Goal: Entertainment & Leisure: Consume media (video, audio)

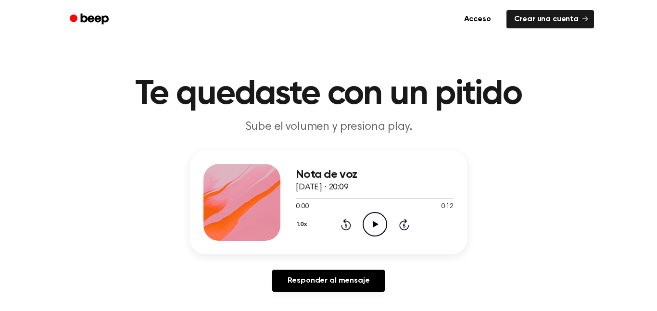
click at [376, 226] on icon at bounding box center [375, 224] width 5 height 6
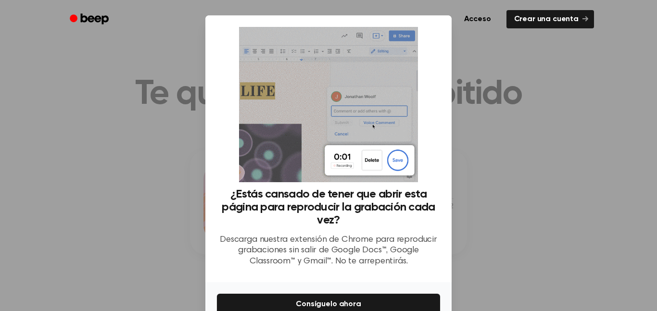
click at [490, 249] on div at bounding box center [328, 155] width 657 height 311
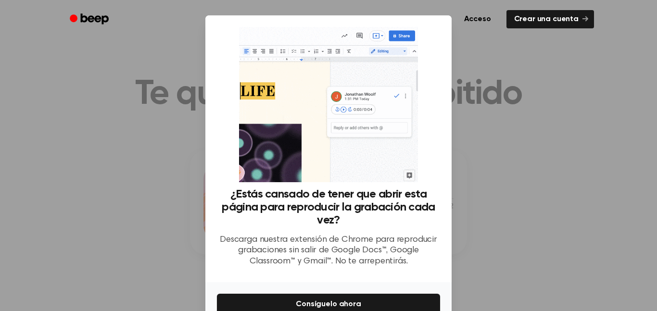
click at [128, 100] on div at bounding box center [328, 155] width 657 height 311
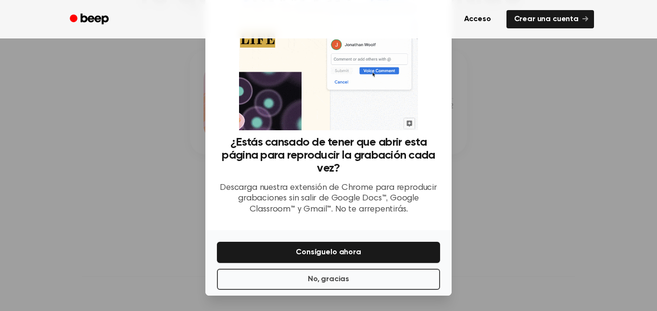
scroll to position [107, 0]
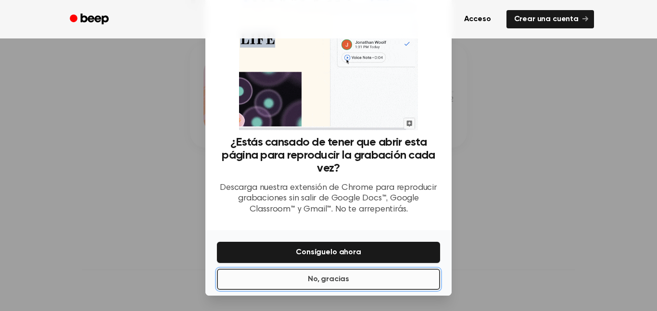
click at [299, 277] on button "No, gracias" at bounding box center [328, 279] width 223 height 21
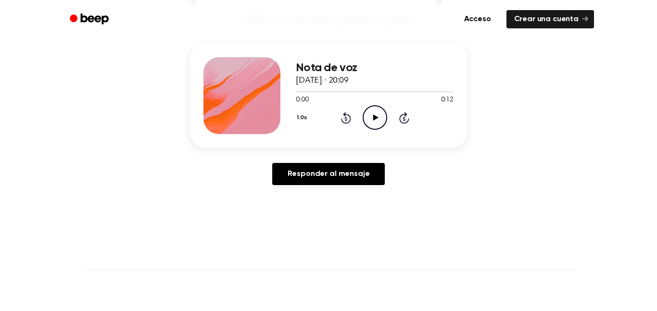
click at [378, 118] on icon at bounding box center [375, 117] width 5 height 6
click at [378, 117] on icon "Pause Audio" at bounding box center [375, 117] width 25 height 25
click at [376, 118] on icon at bounding box center [375, 117] width 5 height 6
click at [346, 119] on icon at bounding box center [345, 119] width 2 height 4
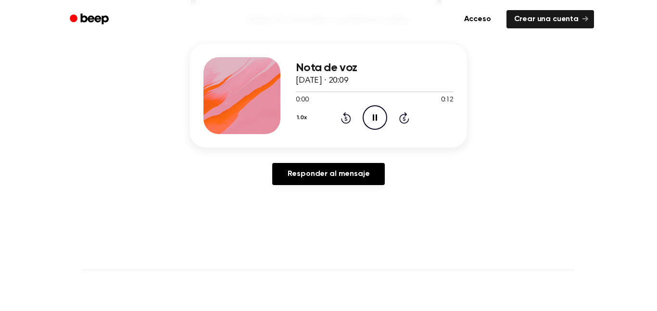
click at [351, 119] on icon at bounding box center [346, 118] width 10 height 12
click at [350, 120] on icon at bounding box center [346, 118] width 10 height 12
click at [346, 119] on icon at bounding box center [345, 119] width 2 height 4
click at [347, 118] on icon "Rewind 5 seconds" at bounding box center [345, 118] width 11 height 13
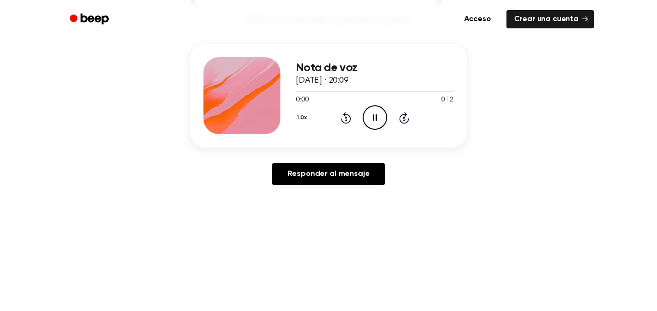
click at [345, 117] on icon at bounding box center [346, 118] width 10 height 12
click at [373, 114] on icon "Pause Audio" at bounding box center [375, 117] width 25 height 25
click at [381, 120] on icon "Play Audio" at bounding box center [375, 117] width 25 height 25
click at [375, 118] on icon "Pause Audio" at bounding box center [375, 117] width 25 height 25
click at [378, 117] on icon "Play Audio" at bounding box center [375, 117] width 25 height 25
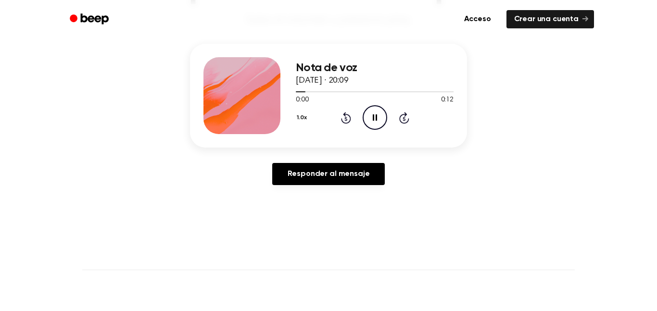
click at [379, 114] on icon "Pause Audio" at bounding box center [375, 117] width 25 height 25
click at [382, 113] on icon "Play Audio" at bounding box center [375, 117] width 25 height 25
click at [378, 118] on icon "Pause Audio" at bounding box center [375, 117] width 25 height 25
click at [346, 119] on icon at bounding box center [345, 119] width 2 height 4
click at [350, 118] on icon at bounding box center [346, 118] width 10 height 12
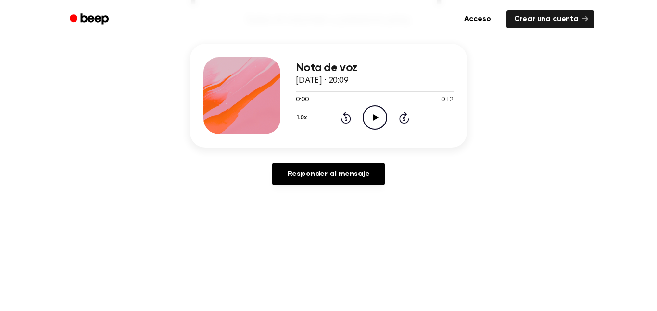
click at [380, 123] on icon "Play Audio" at bounding box center [375, 117] width 25 height 25
click at [378, 122] on icon "Pause Audio" at bounding box center [375, 117] width 25 height 25
click at [346, 119] on icon at bounding box center [345, 119] width 2 height 4
click at [382, 121] on icon "Play Audio" at bounding box center [375, 117] width 25 height 25
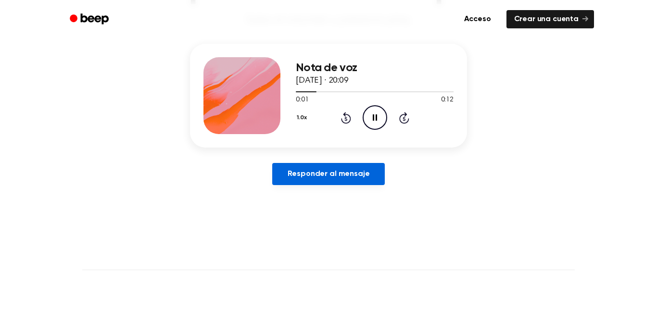
scroll to position [0, 0]
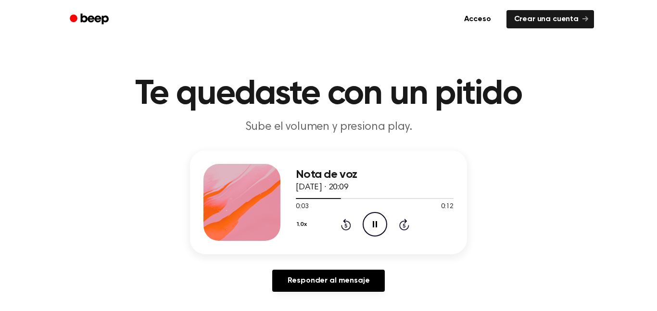
click at [371, 221] on icon "Pause Audio" at bounding box center [375, 224] width 25 height 25
click at [350, 226] on icon at bounding box center [346, 225] width 10 height 12
click at [349, 226] on icon at bounding box center [346, 225] width 10 height 12
click at [381, 228] on icon "Play Audio" at bounding box center [375, 224] width 25 height 25
click at [382, 229] on icon "Pause Audio" at bounding box center [375, 224] width 25 height 25
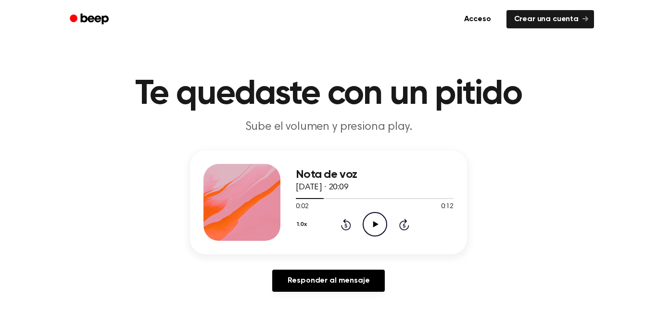
click at [382, 229] on icon "Play Audio" at bounding box center [375, 224] width 25 height 25
click at [382, 229] on icon "Pause Audio" at bounding box center [375, 224] width 25 height 25
click at [382, 229] on icon "Play Audio" at bounding box center [375, 224] width 25 height 25
click at [382, 229] on icon "Pause Audio" at bounding box center [375, 224] width 25 height 25
click at [382, 229] on icon "Play Audio" at bounding box center [375, 224] width 25 height 25
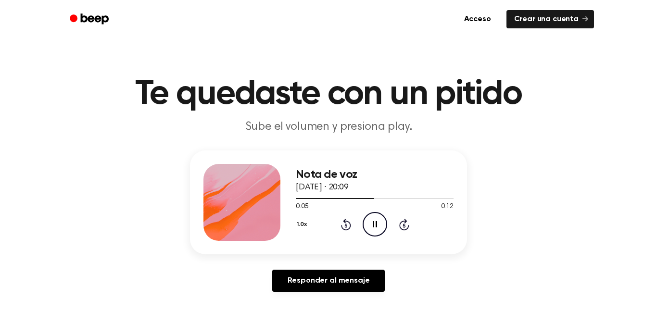
click at [382, 229] on icon "Pause Audio" at bounding box center [375, 224] width 25 height 25
click at [343, 222] on icon at bounding box center [346, 225] width 10 height 12
click at [372, 225] on icon "Play Audio" at bounding box center [375, 224] width 25 height 25
click at [372, 225] on icon "Pause Audio" at bounding box center [375, 224] width 25 height 25
click at [372, 225] on icon "Play Audio" at bounding box center [375, 224] width 25 height 25
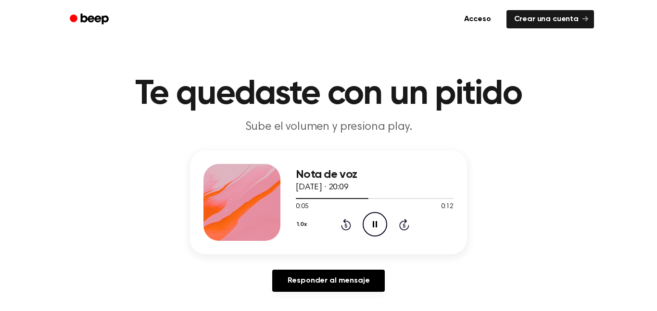
click at [372, 225] on icon "Pause Audio" at bounding box center [375, 224] width 25 height 25
click at [372, 225] on icon "Play Audio" at bounding box center [375, 224] width 25 height 25
click at [372, 224] on icon "Pause Audio" at bounding box center [375, 224] width 25 height 25
click at [372, 224] on icon "Play Audio" at bounding box center [375, 224] width 25 height 25
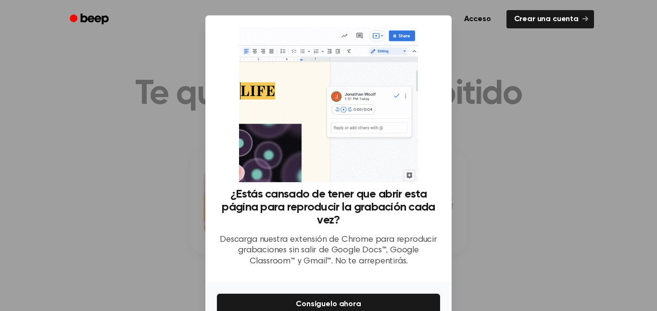
scroll to position [52, 0]
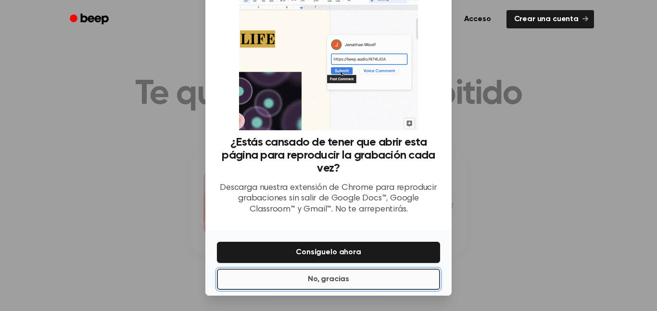
click at [248, 284] on button "No, gracias" at bounding box center [328, 279] width 223 height 21
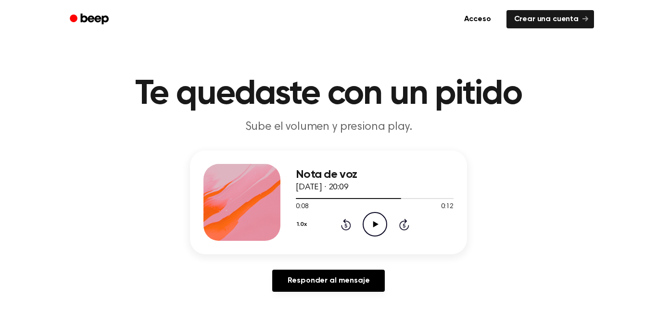
click at [380, 226] on icon "Play Audio" at bounding box center [375, 224] width 25 height 25
click at [380, 226] on icon "Pause Audio" at bounding box center [375, 224] width 25 height 25
click at [380, 227] on icon "Play Audio" at bounding box center [375, 224] width 25 height 25
click at [380, 227] on icon "Pause Audio" at bounding box center [375, 224] width 25 height 25
click at [345, 226] on icon at bounding box center [345, 226] width 2 height 4
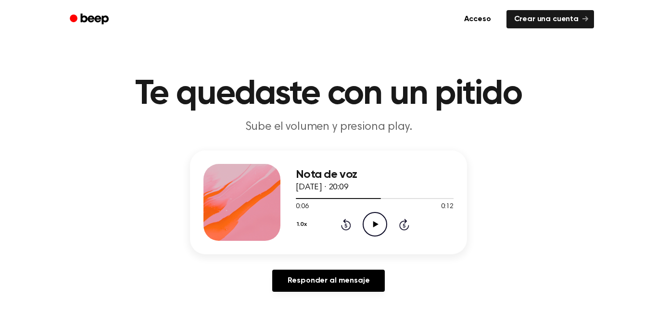
click at [382, 226] on icon "Play Audio" at bounding box center [375, 224] width 25 height 25
click at [382, 227] on icon "Pause Audio" at bounding box center [375, 224] width 25 height 25
click at [383, 227] on icon "Play Audio" at bounding box center [375, 224] width 25 height 25
click at [348, 225] on icon "Rewind 5 seconds" at bounding box center [345, 224] width 11 height 13
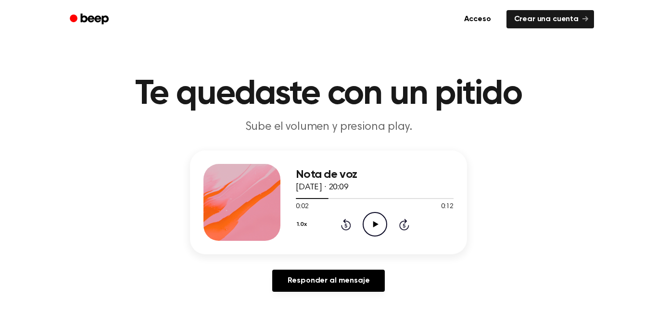
click at [360, 229] on div "1.0x Rewind 5 seconds Play Audio Skip 5 seconds" at bounding box center [375, 224] width 158 height 25
click at [369, 220] on icon "Play Audio" at bounding box center [375, 224] width 25 height 25
click at [369, 220] on icon "Pause Audio" at bounding box center [375, 224] width 25 height 25
click at [369, 220] on icon "Play Audio" at bounding box center [375, 224] width 25 height 25
click at [369, 220] on icon "Pause Audio" at bounding box center [375, 224] width 25 height 25
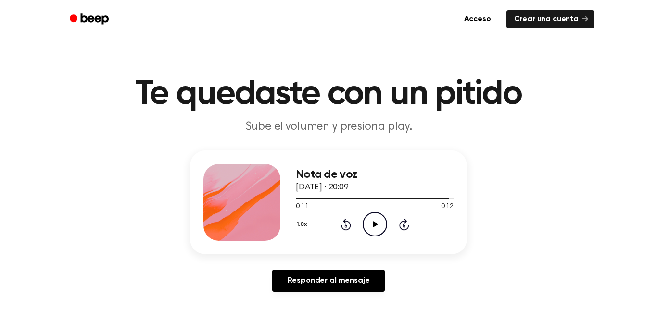
click at [369, 220] on icon "Play Audio" at bounding box center [375, 224] width 25 height 25
click at [369, 220] on icon "Pause Audio" at bounding box center [375, 224] width 25 height 25
